Goal: Task Accomplishment & Management: Use online tool/utility

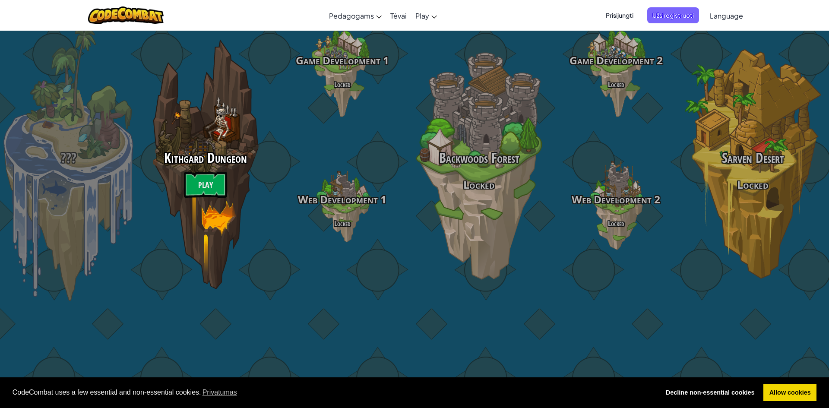
select select "lt"
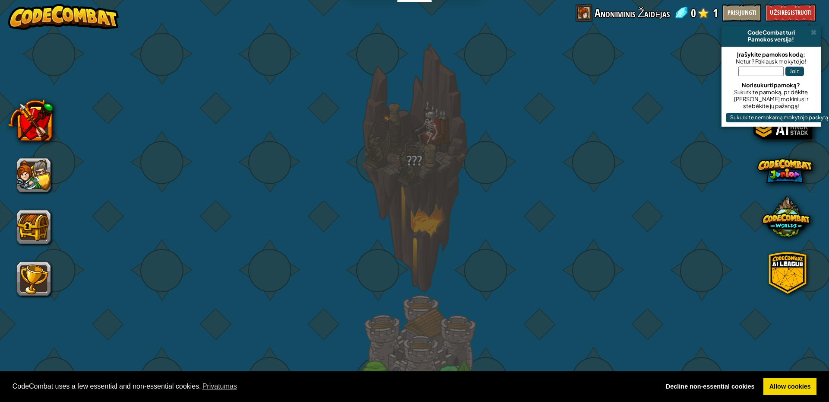
select select "lt"
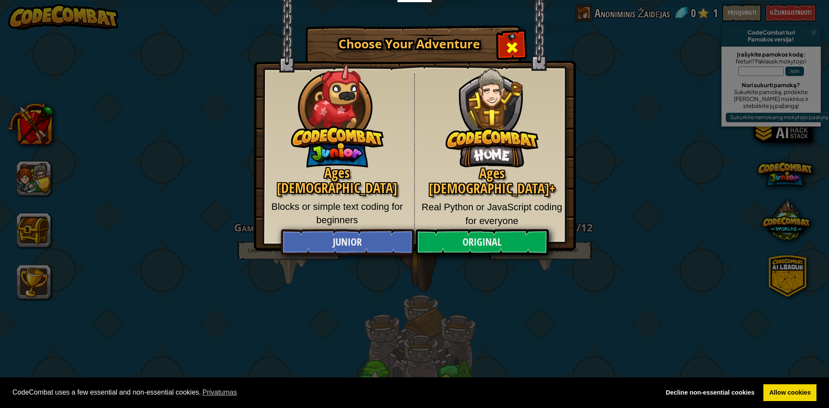
click at [512, 49] on span "Close modal" at bounding box center [512, 48] width 14 height 14
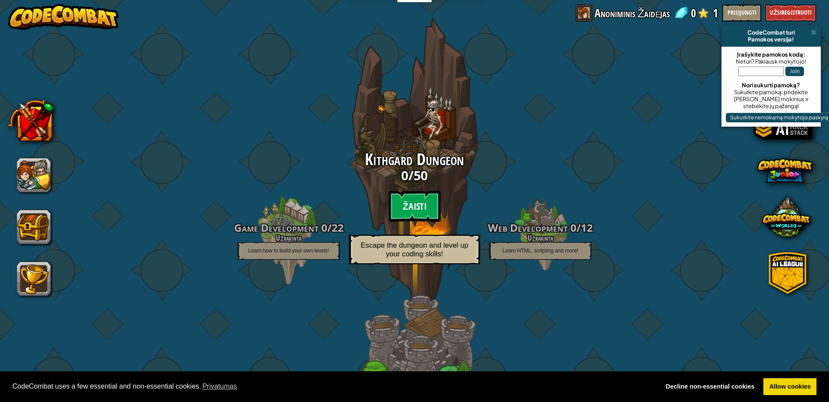
click at [419, 207] on btn "Žaisti" at bounding box center [415, 205] width 52 height 31
select select "lt"
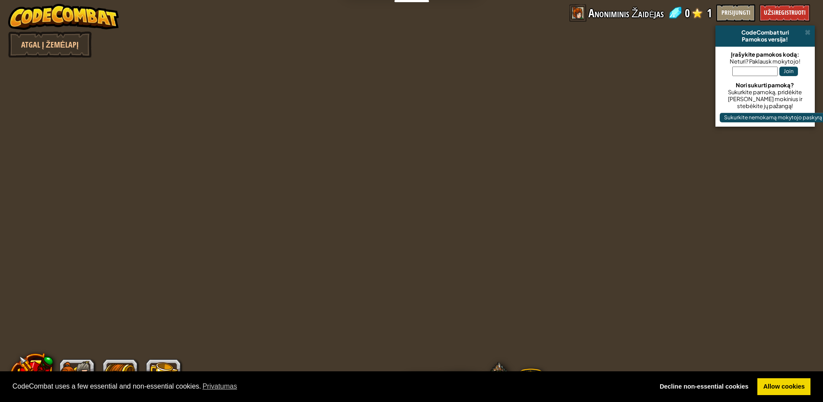
select select "lt"
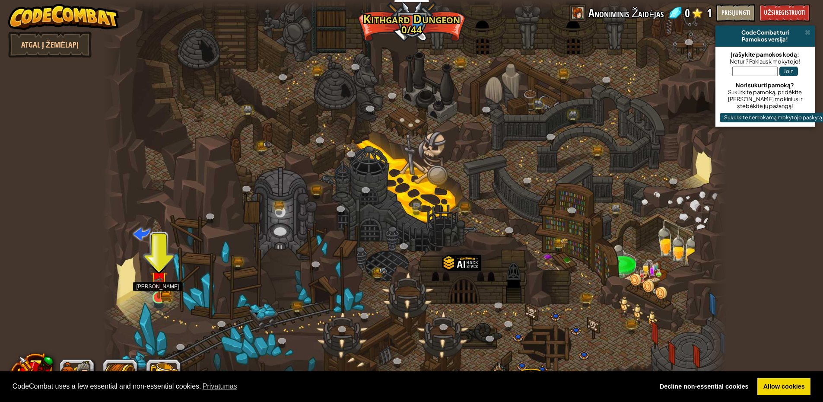
click at [162, 294] on img at bounding box center [158, 279] width 17 height 37
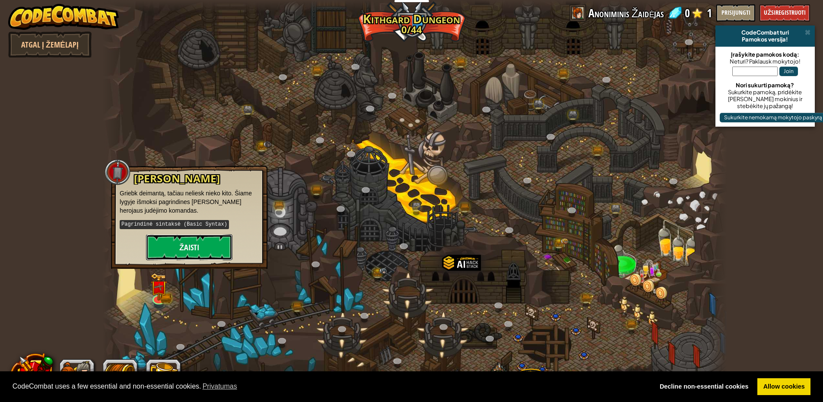
click at [179, 253] on button "Žaisti" at bounding box center [189, 247] width 86 height 26
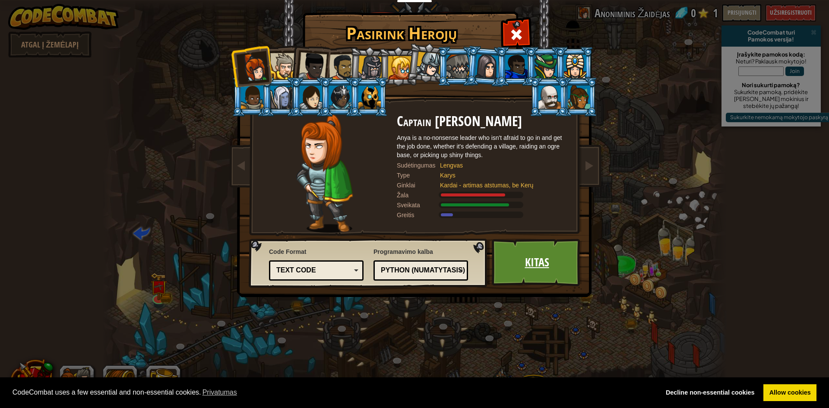
click at [537, 264] on link "Kitas" at bounding box center [537, 263] width 90 height 48
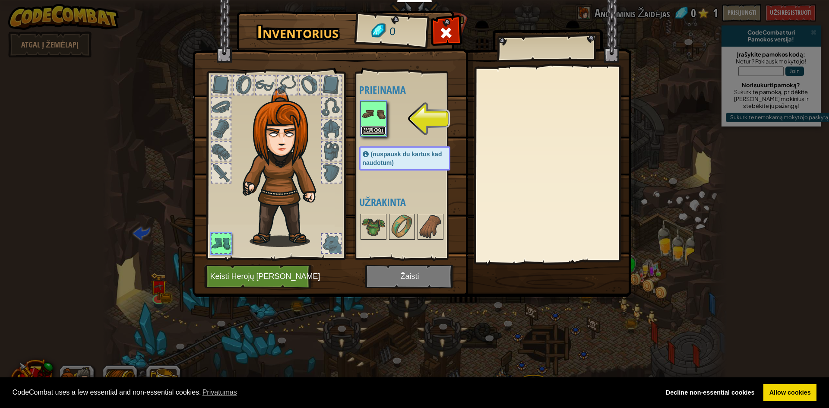
click at [378, 126] on button "Naudoti" at bounding box center [374, 130] width 24 height 9
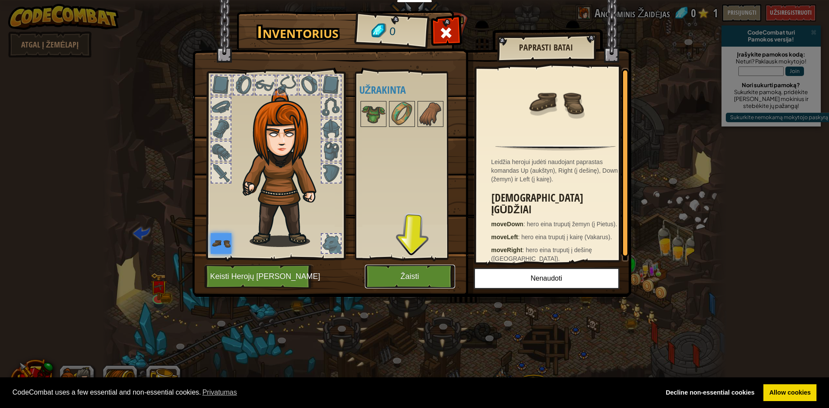
click at [393, 284] on button "Žaisti" at bounding box center [410, 277] width 90 height 24
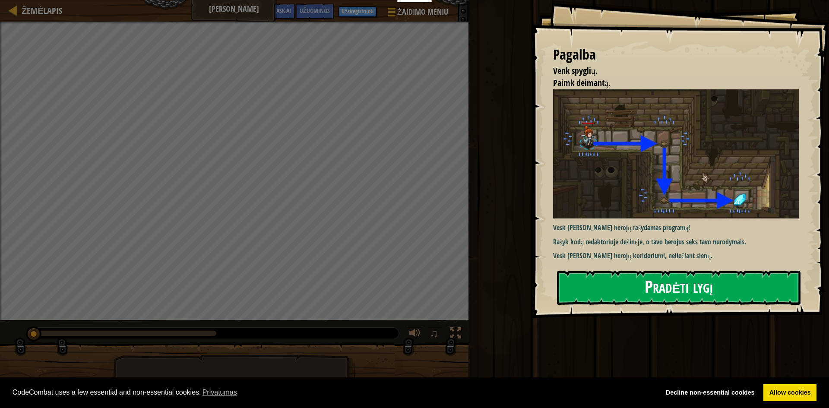
click at [590, 285] on button "Pradėti lygį" at bounding box center [679, 288] width 244 height 34
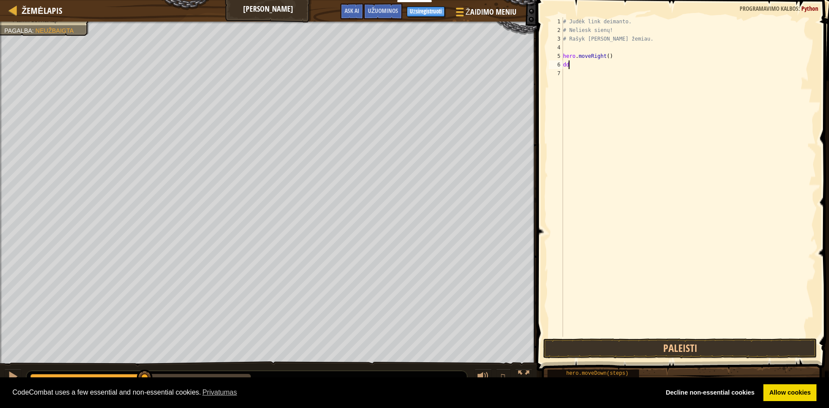
scroll to position [4, 0]
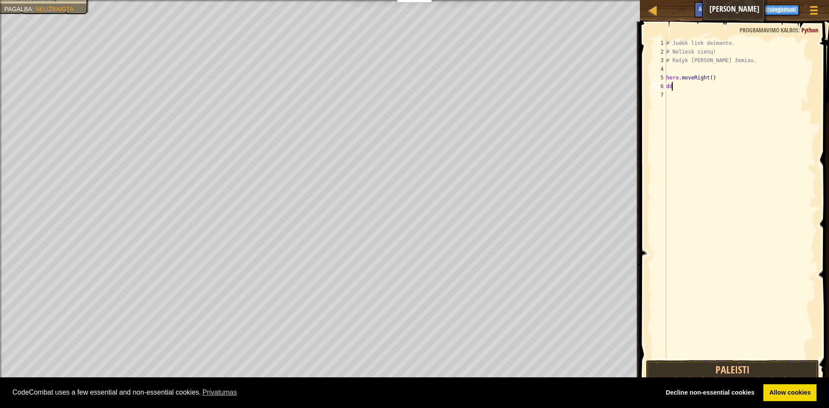
type textarea "d"
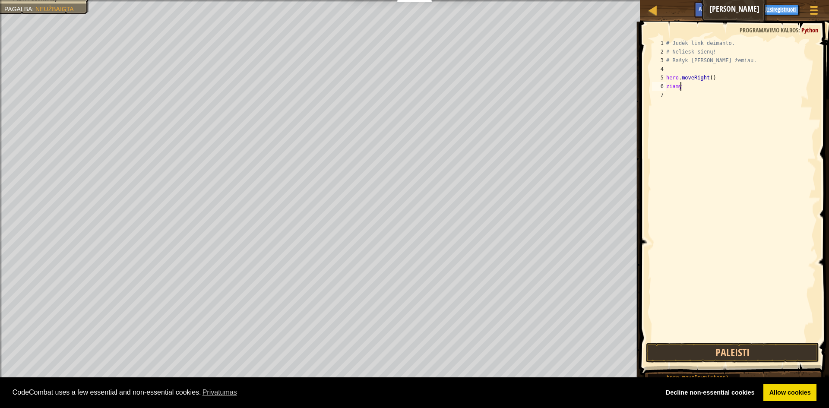
scroll to position [4, 1]
type textarea "ziamyn"
type textarea "žemyn"
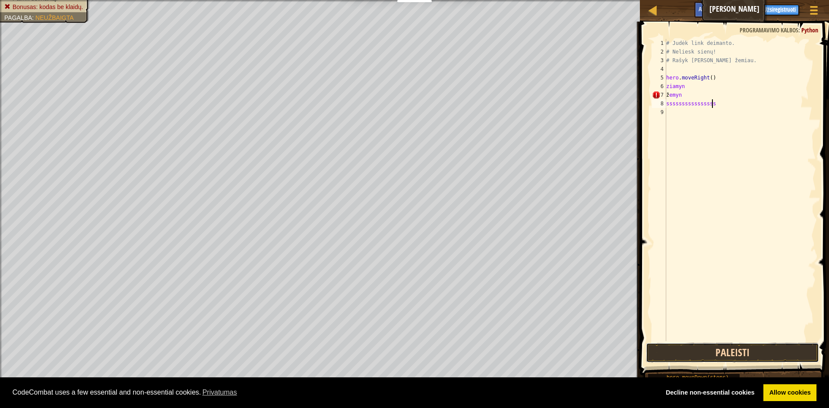
click at [721, 353] on button "Paleisti" at bounding box center [732, 353] width 173 height 20
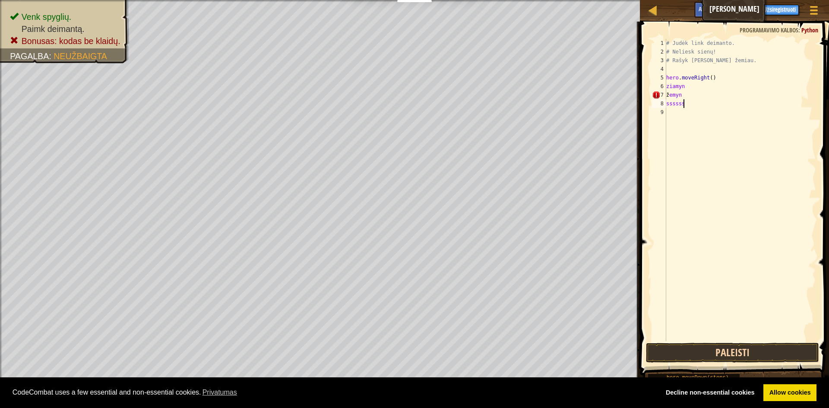
scroll to position [4, 0]
type textarea "s"
